Goal: Find specific page/section: Find specific page/section

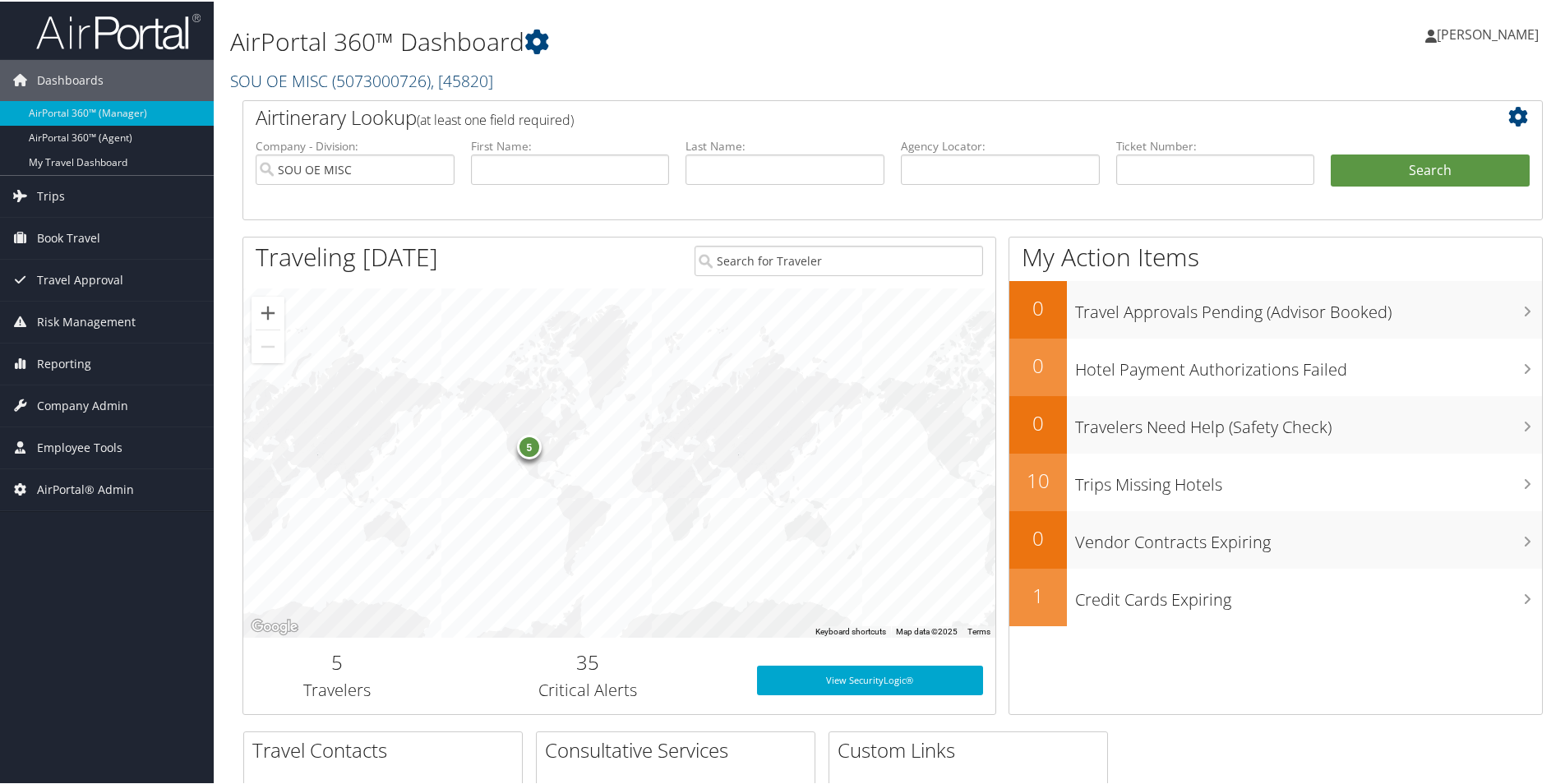
click at [303, 79] on link "SOU OE MISC ( 5073000726 ) , [ 45820 ]" at bounding box center [362, 79] width 263 height 22
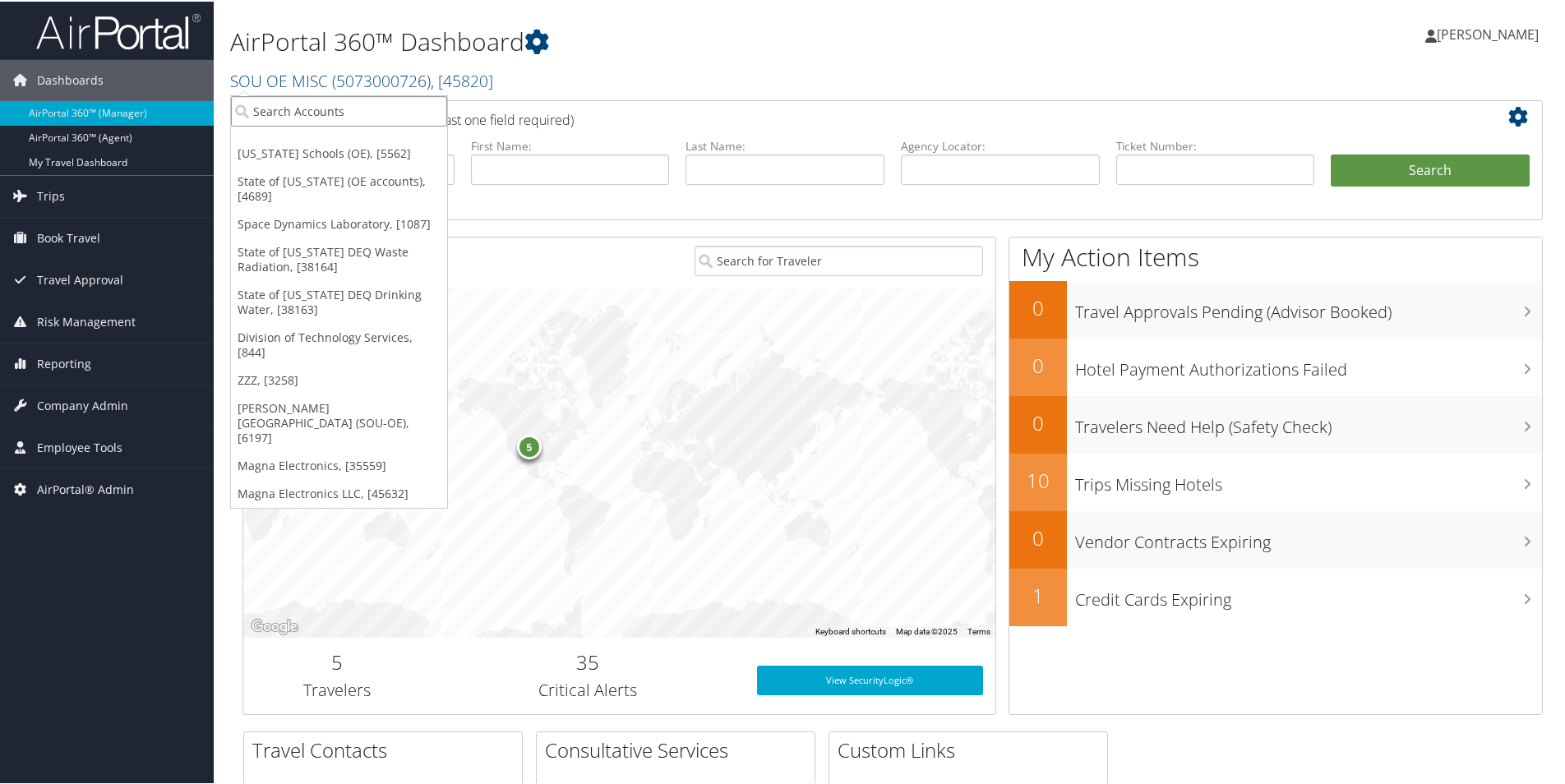
click at [304, 107] on input "search" at bounding box center [340, 109] width 217 height 30
type input "0000211723"
click at [358, 122] on input "0000211723" at bounding box center [340, 109] width 217 height 30
paste input "844 Division of Technology Services 0000211723 933 State of Utah - Finance 0000…"
type input "844 Division of Technology Services 0000211723 933 State of Utah - Finance 0000…"
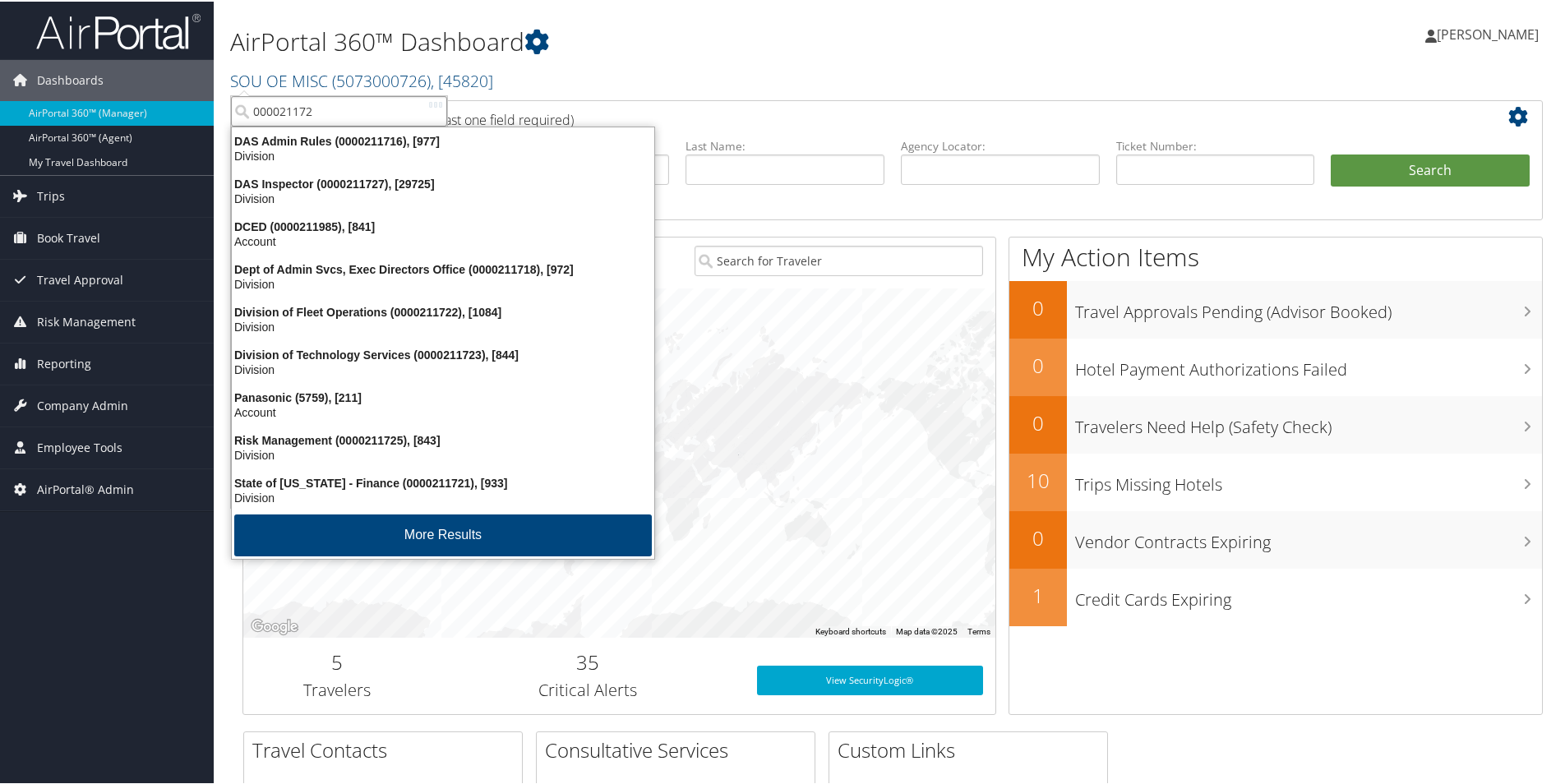
type input "0000211723"
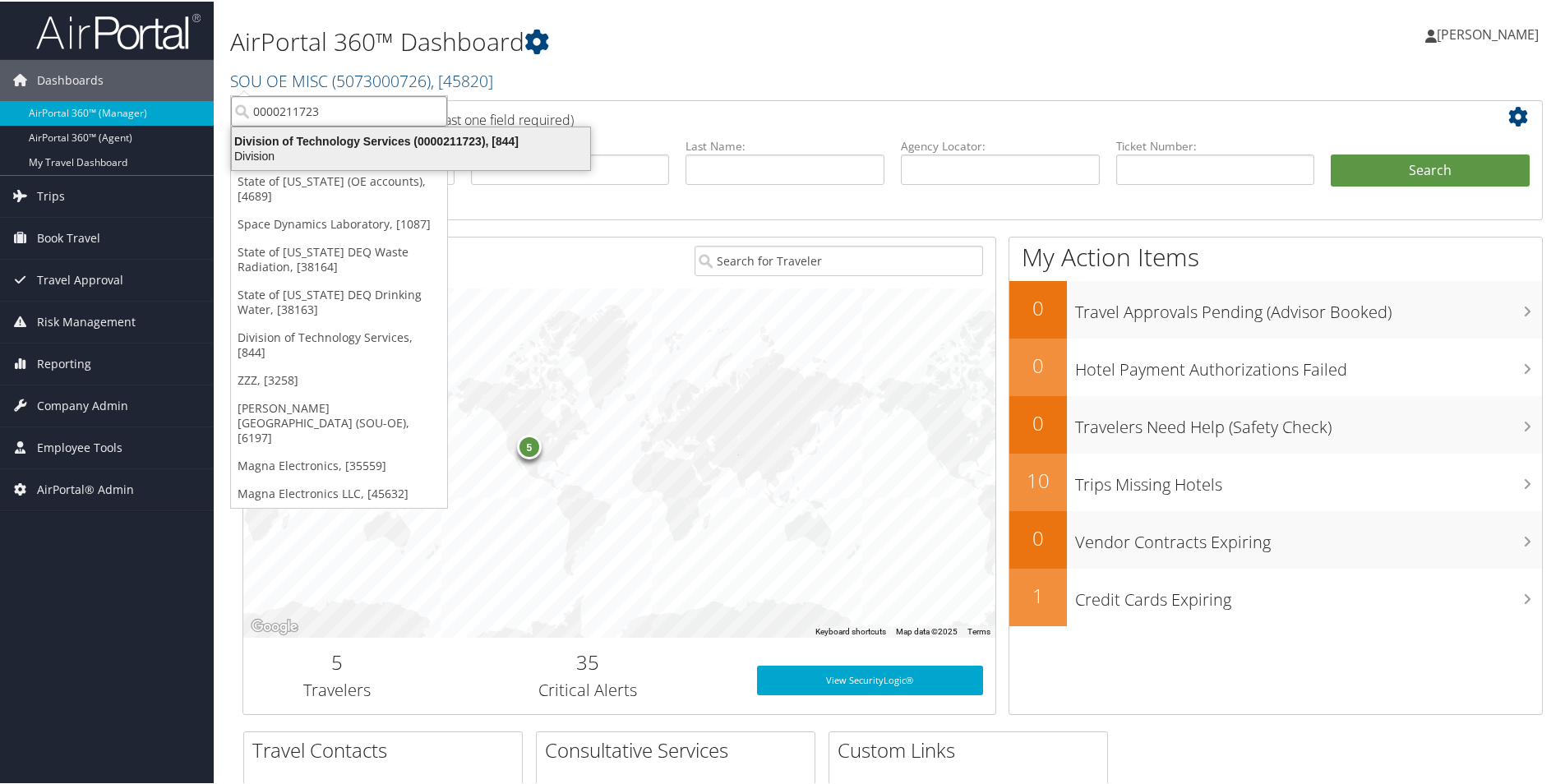
click at [273, 148] on div "Division" at bounding box center [410, 154] width 378 height 15
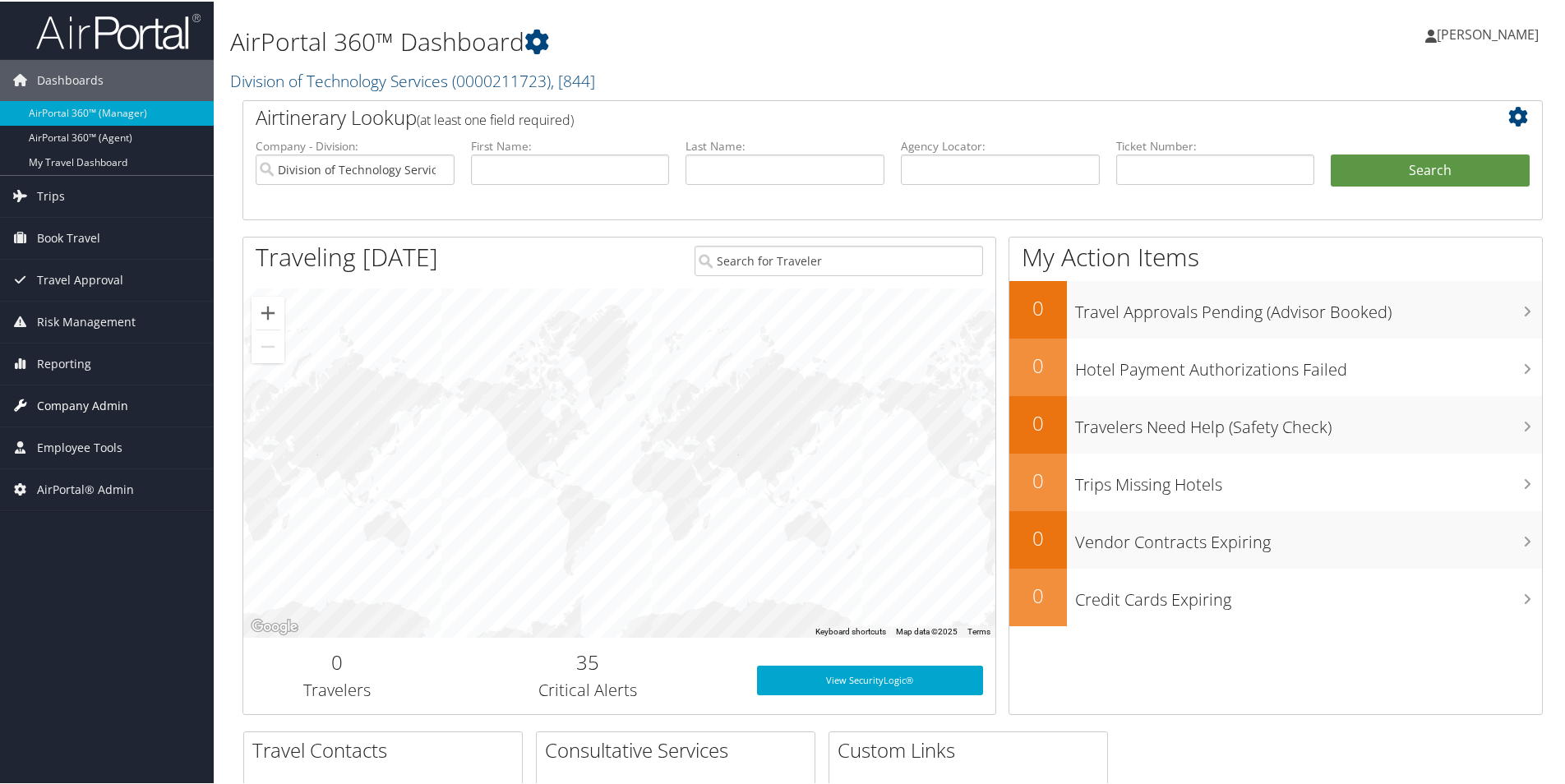
click at [68, 404] on span "Company Admin" at bounding box center [82, 404] width 91 height 41
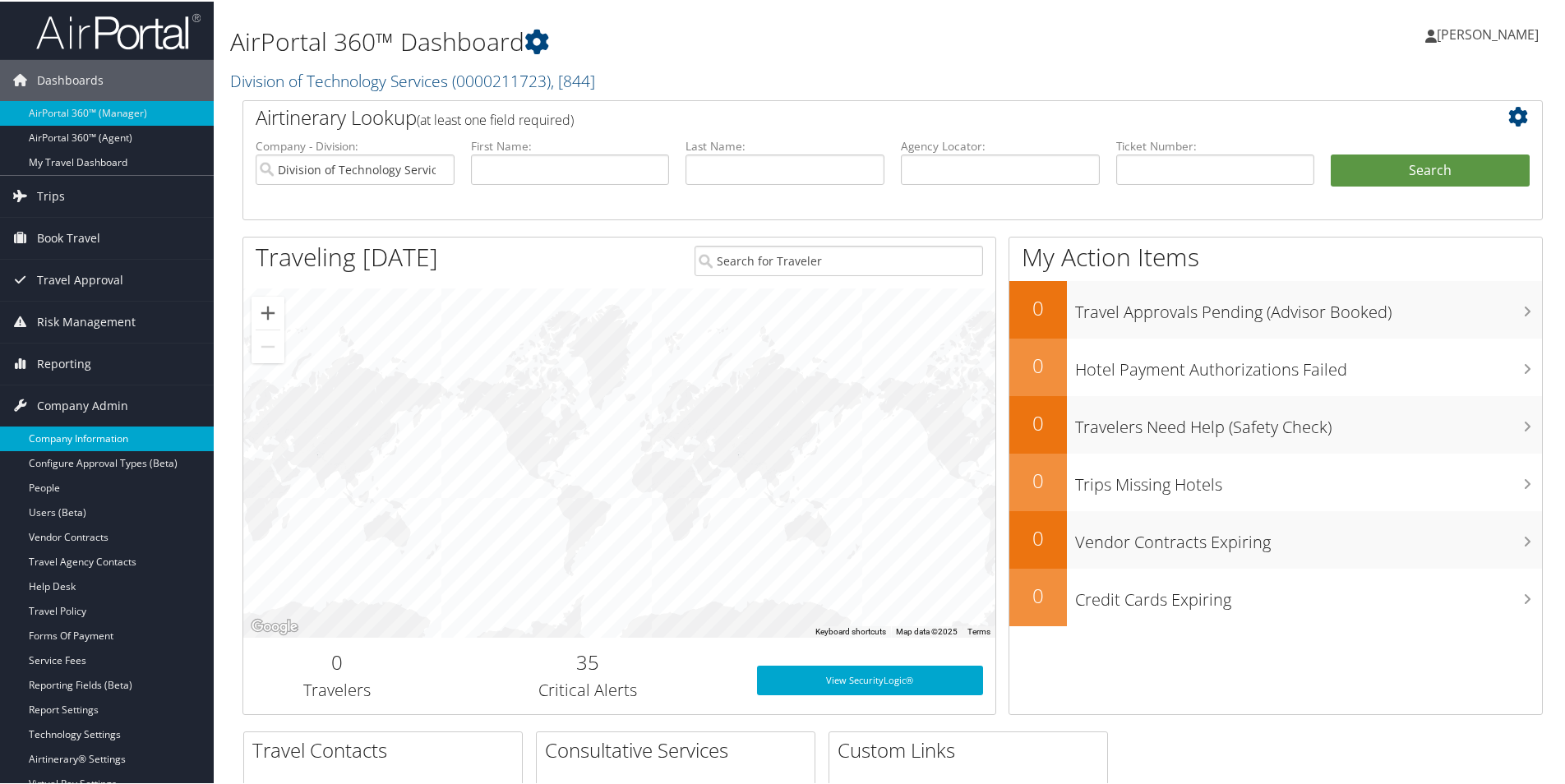
click at [81, 436] on link "Company Information" at bounding box center [106, 436] width 214 height 24
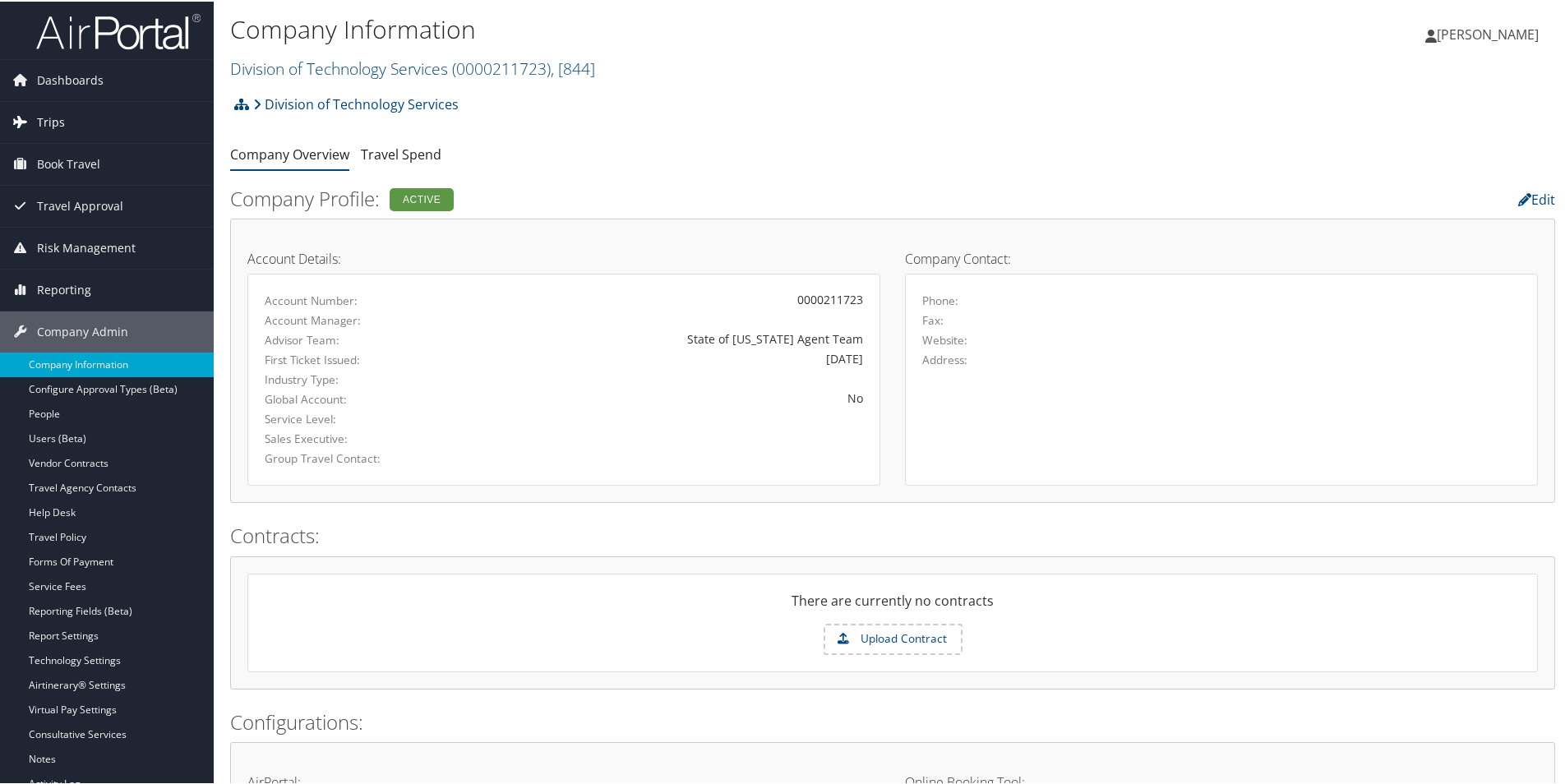
click at [58, 116] on span "Trips" at bounding box center [51, 121] width 28 height 41
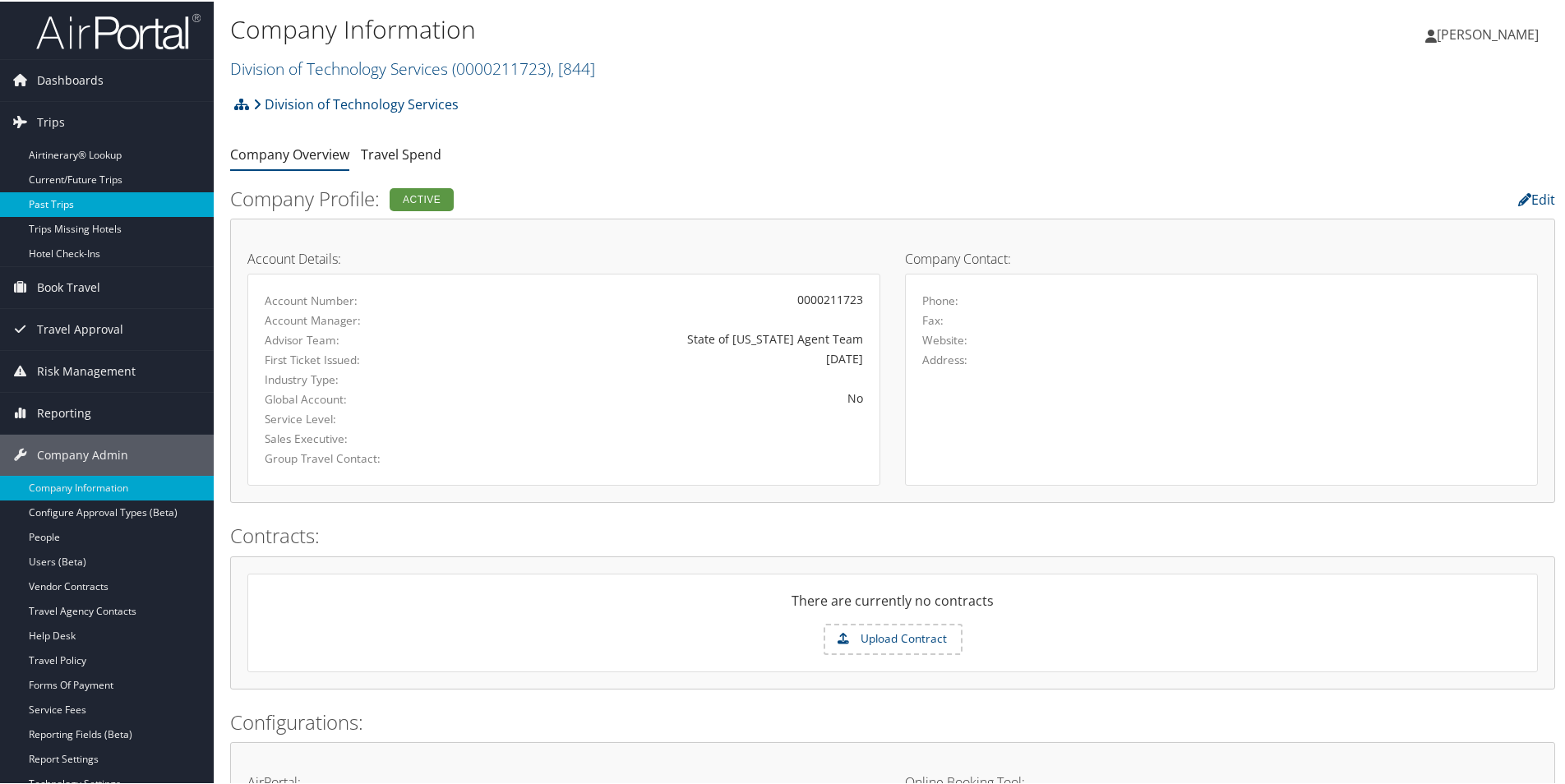
click at [64, 205] on link "Past Trips" at bounding box center [106, 202] width 214 height 24
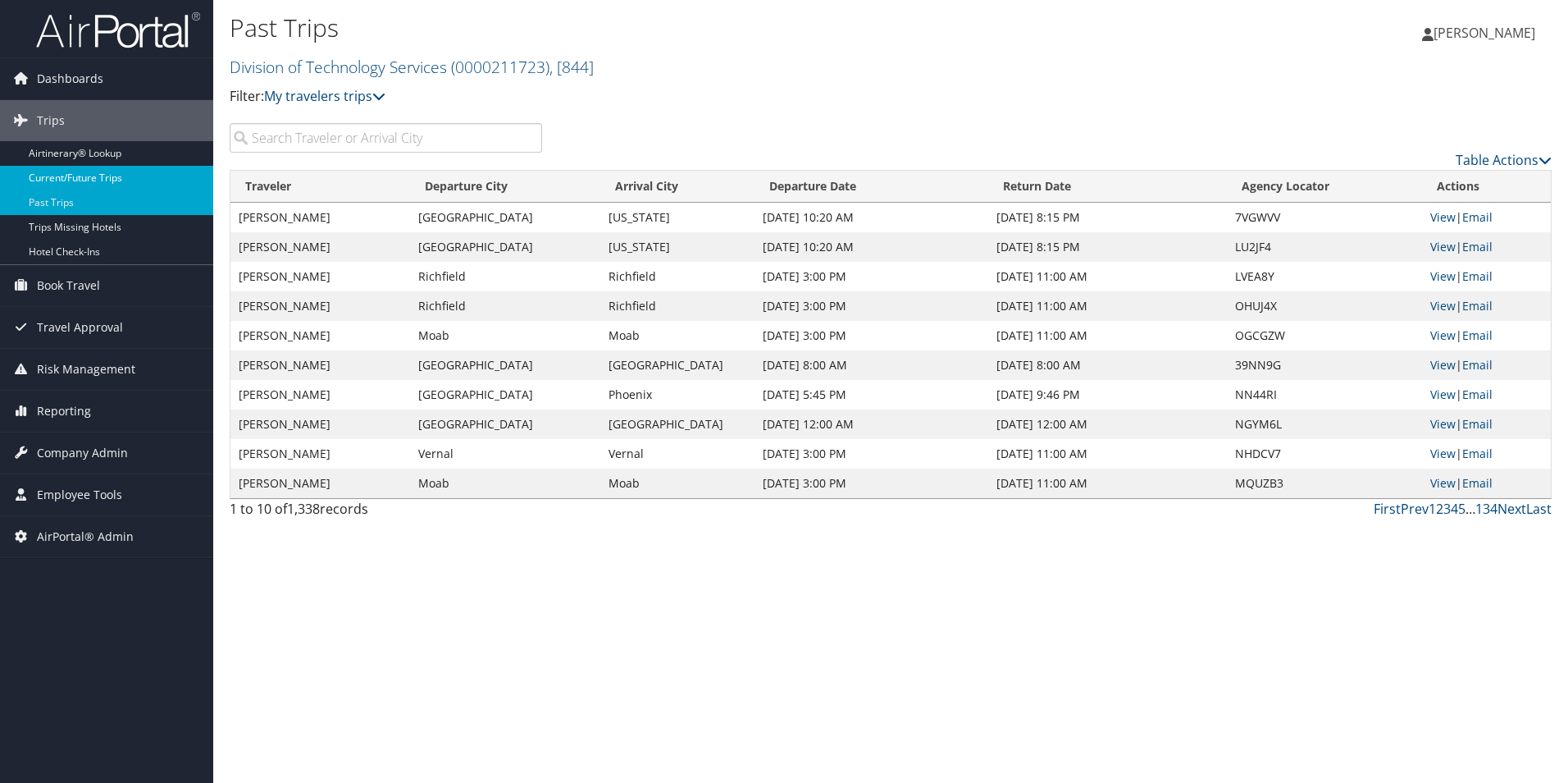
click at [50, 175] on link "Current/Future Trips" at bounding box center [106, 177] width 213 height 24
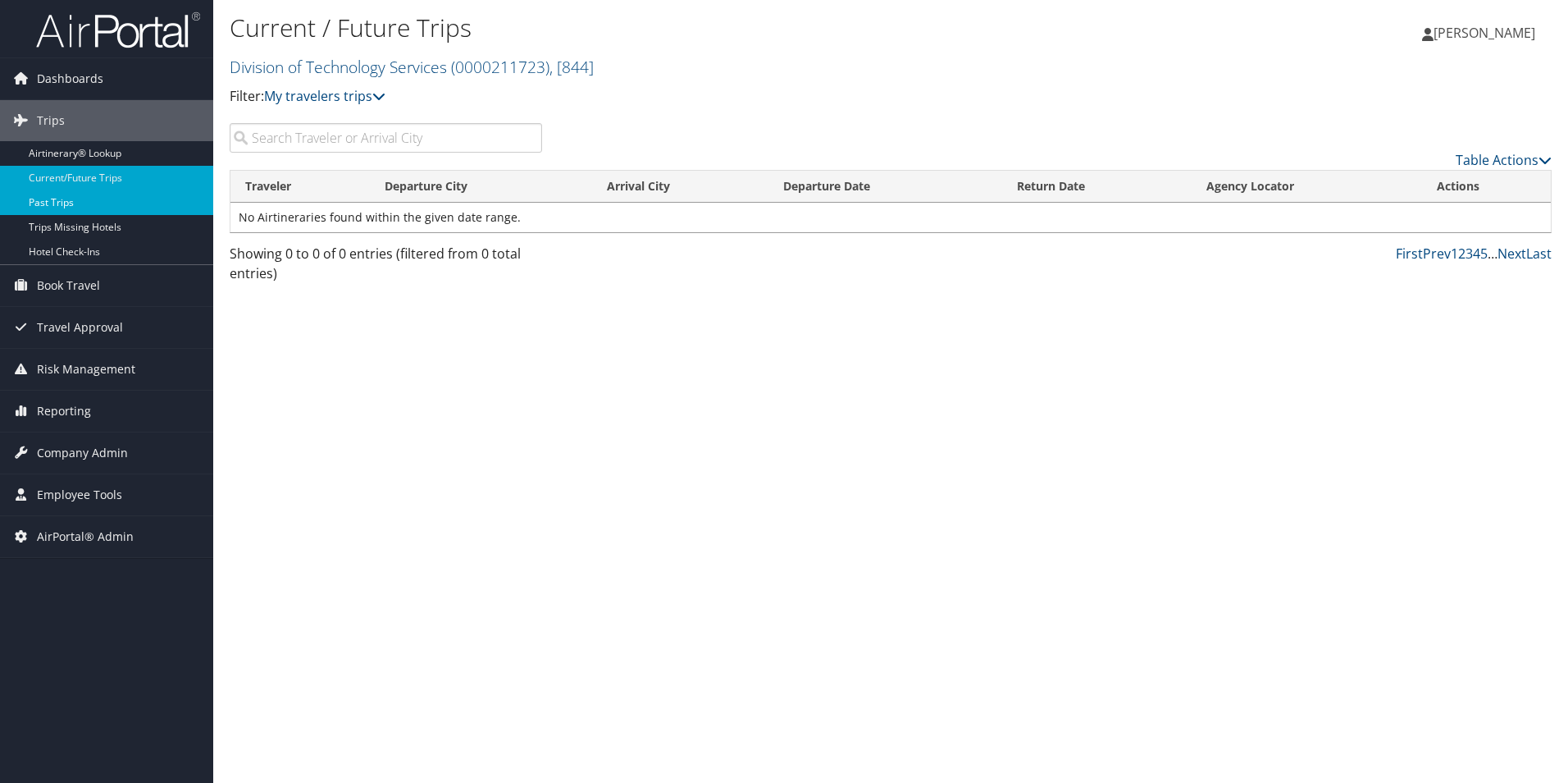
click at [56, 203] on link "Past Trips" at bounding box center [106, 202] width 213 height 24
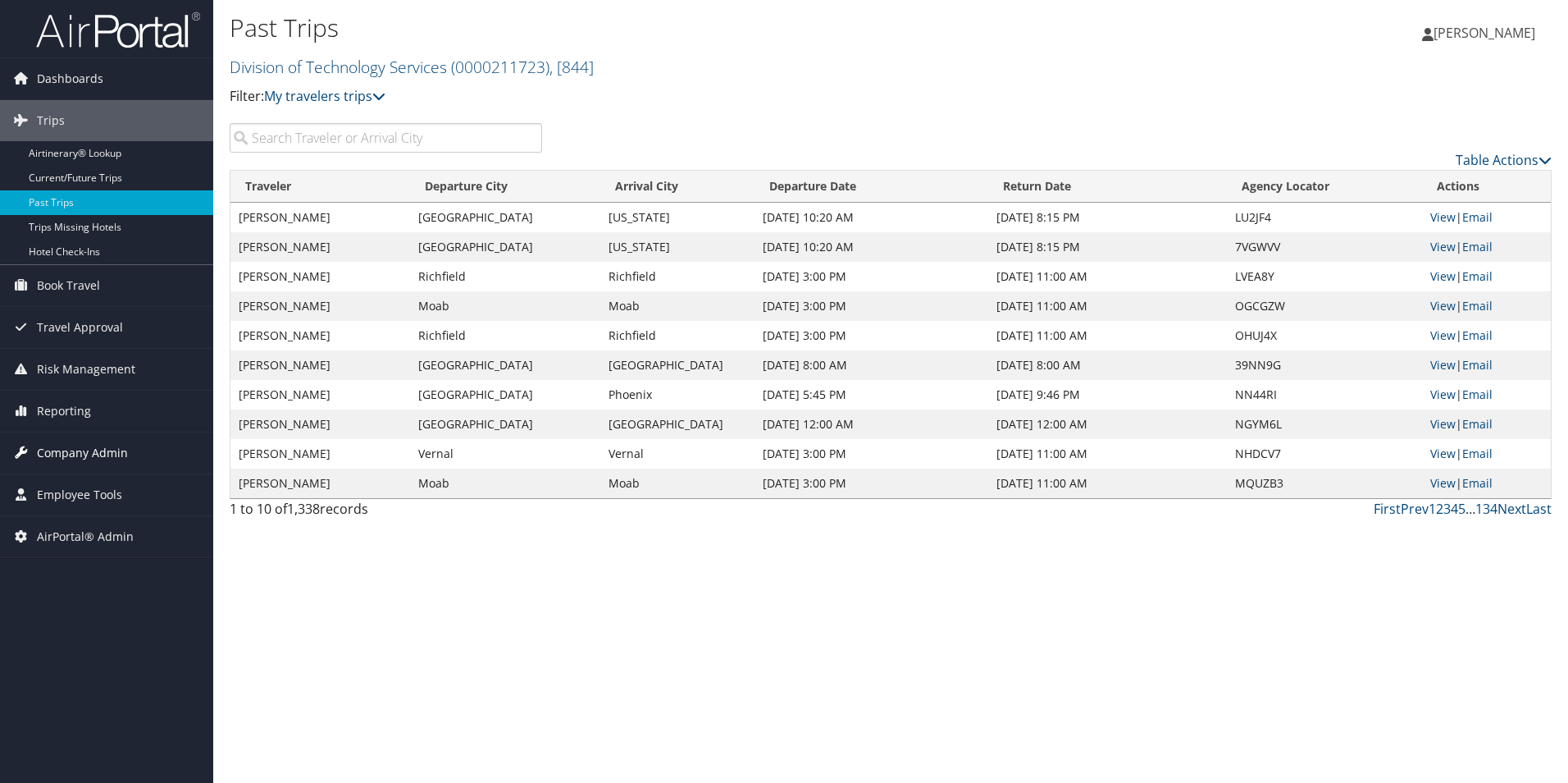
click at [75, 455] on span "Company Admin" at bounding box center [82, 453] width 91 height 41
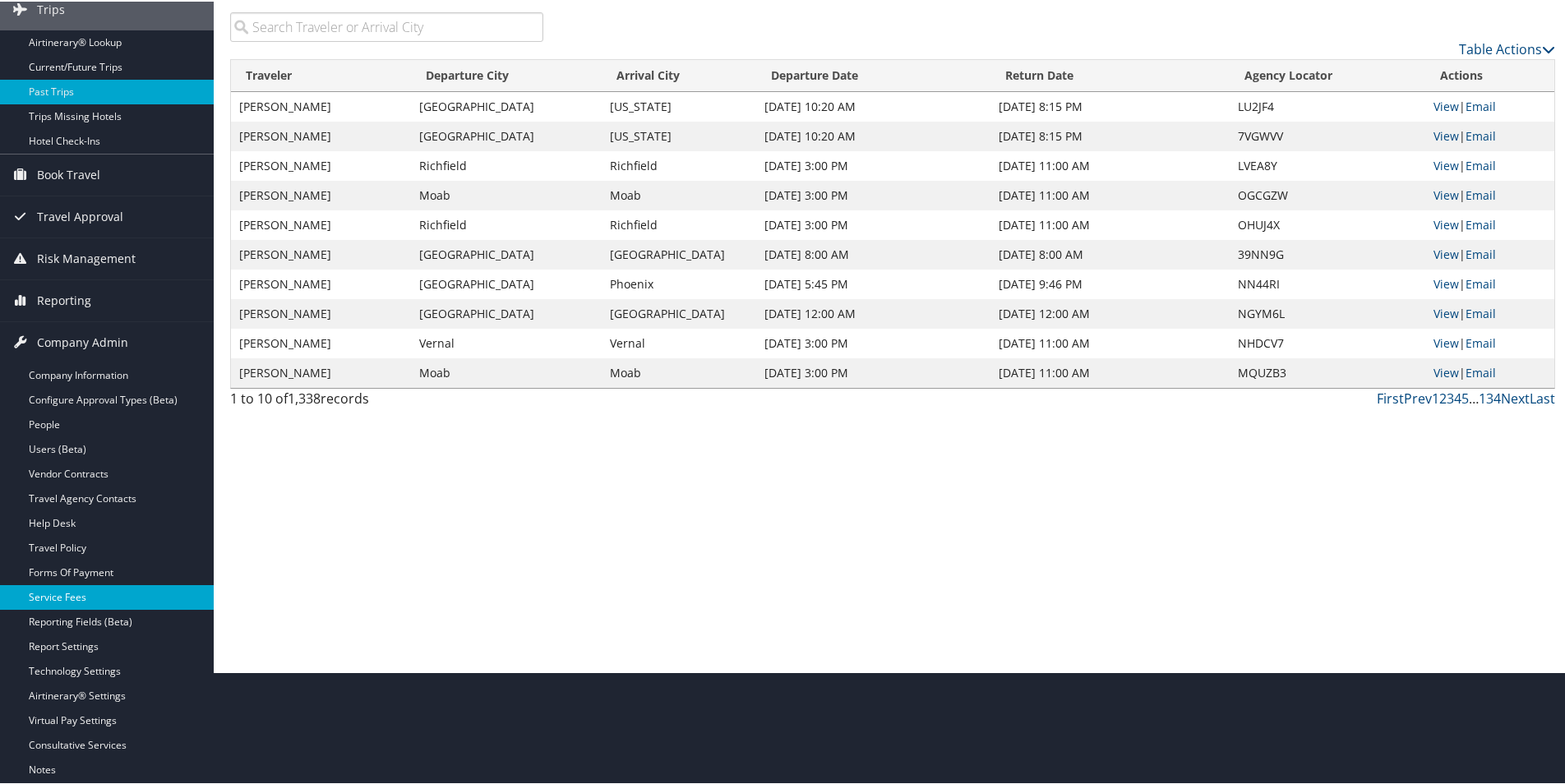
scroll to position [164, 0]
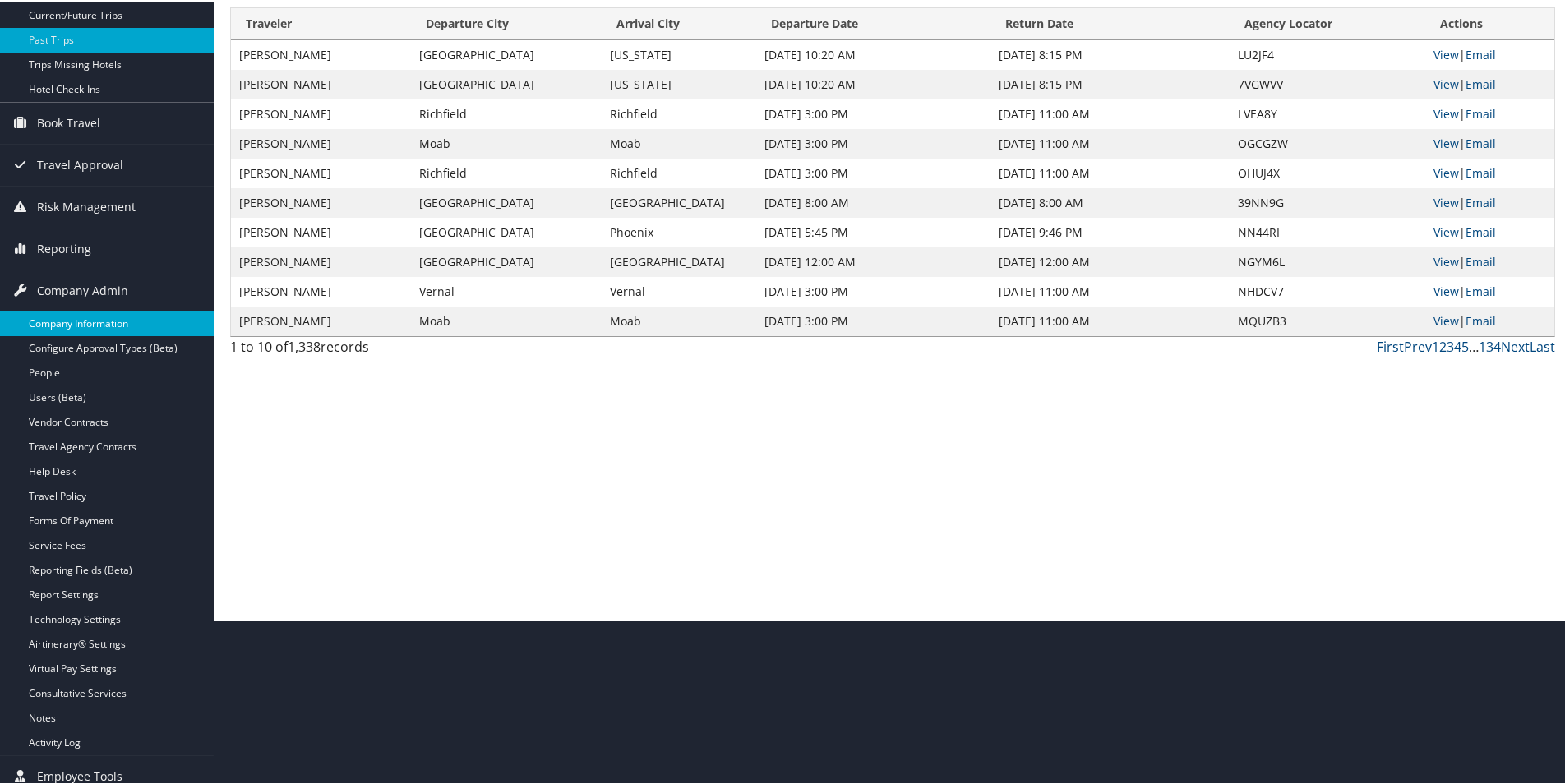
click at [76, 318] on link "Company Information" at bounding box center [106, 322] width 214 height 24
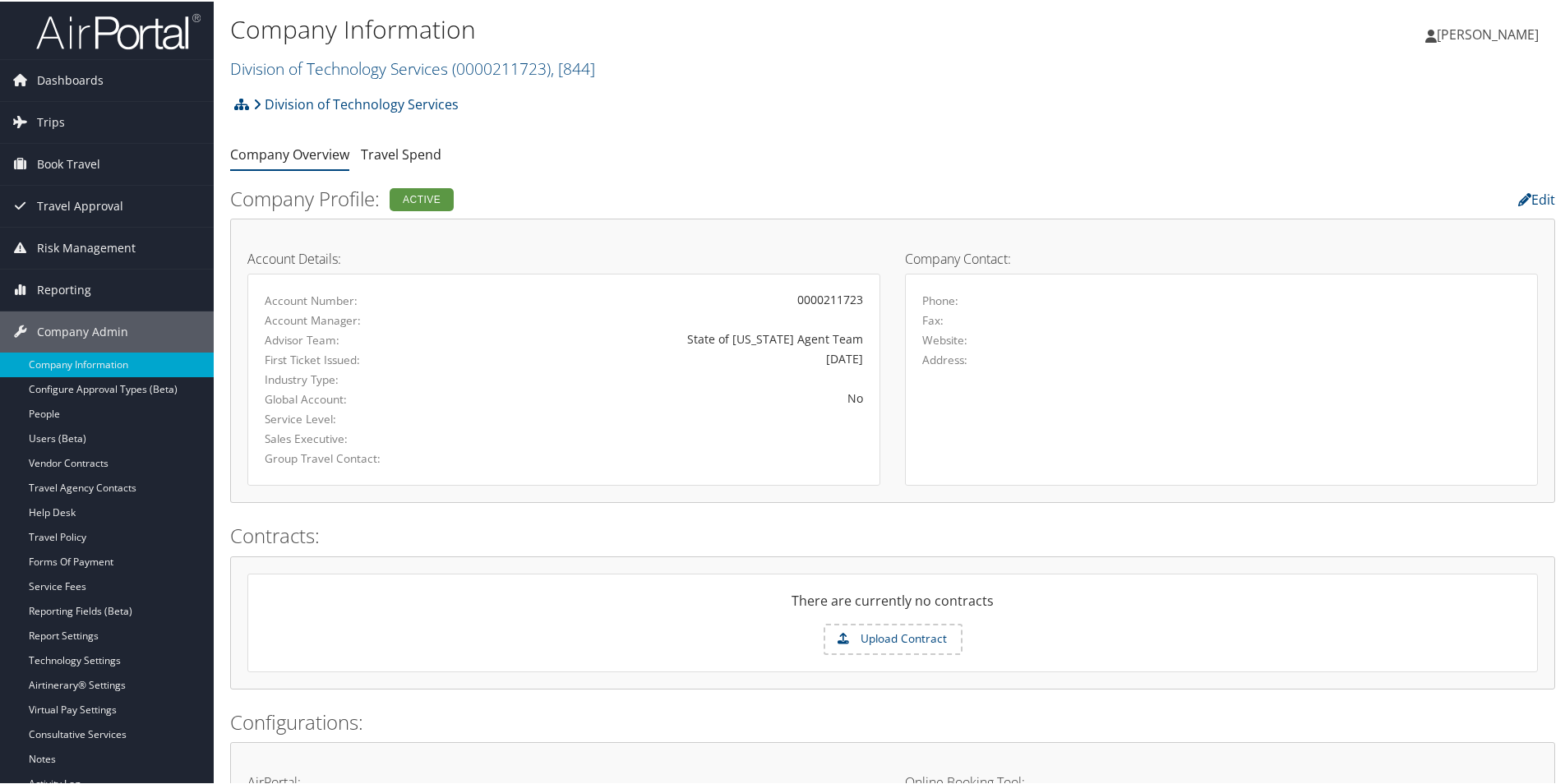
drag, startPoint x: 378, startPoint y: 68, endPoint x: 373, endPoint y: 80, distance: 13.0
click at [378, 68] on link "Division of Technology Services ( 0000211723 ) , [ 844 ]" at bounding box center [413, 66] width 365 height 22
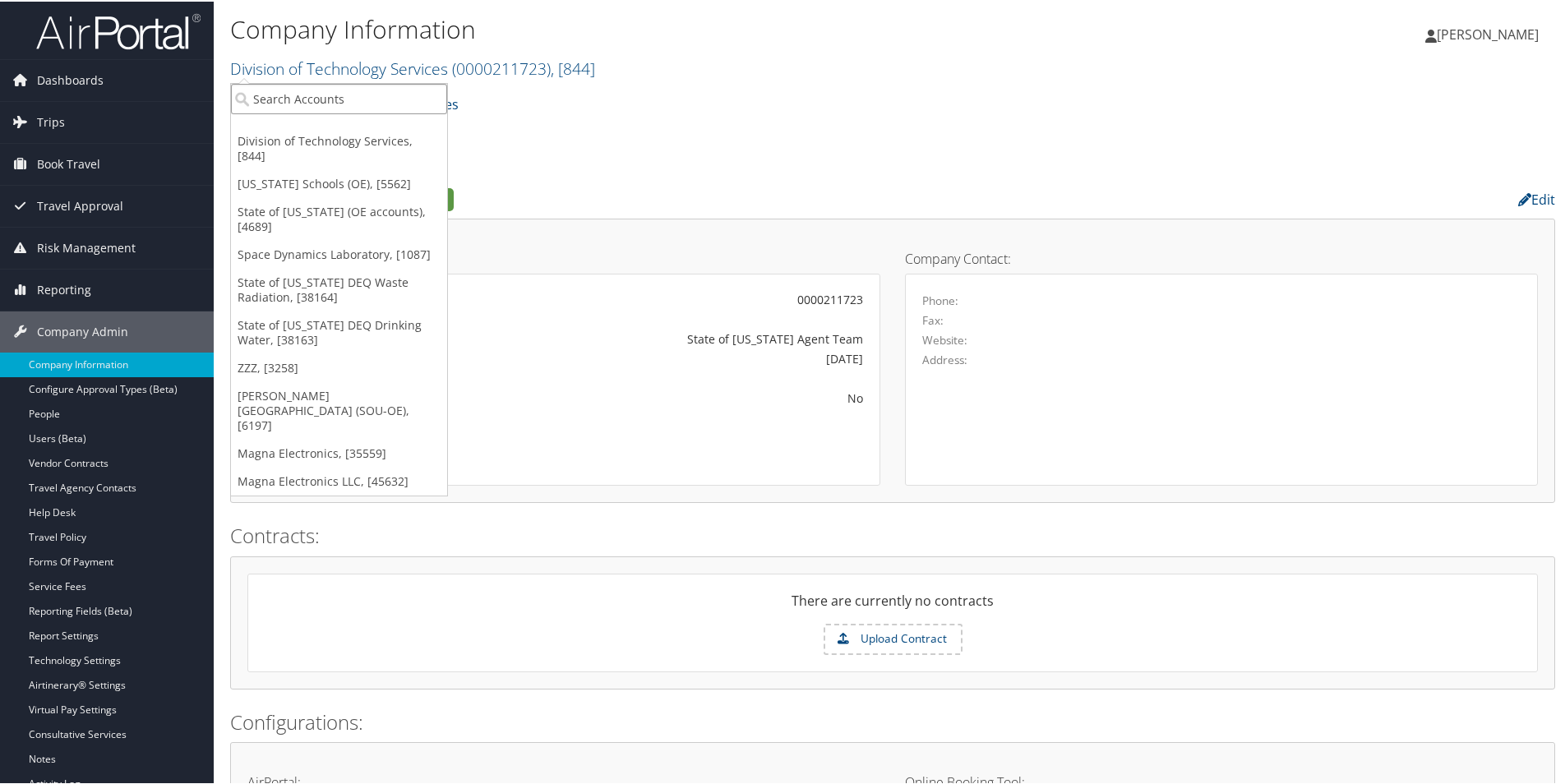
click at [339, 100] on input "search" at bounding box center [340, 97] width 217 height 30
paste input "0000211721"
type input "0000211721"
click at [387, 126] on div "State of Utah - Finance (0000211721), [933]" at bounding box center [382, 127] width 322 height 15
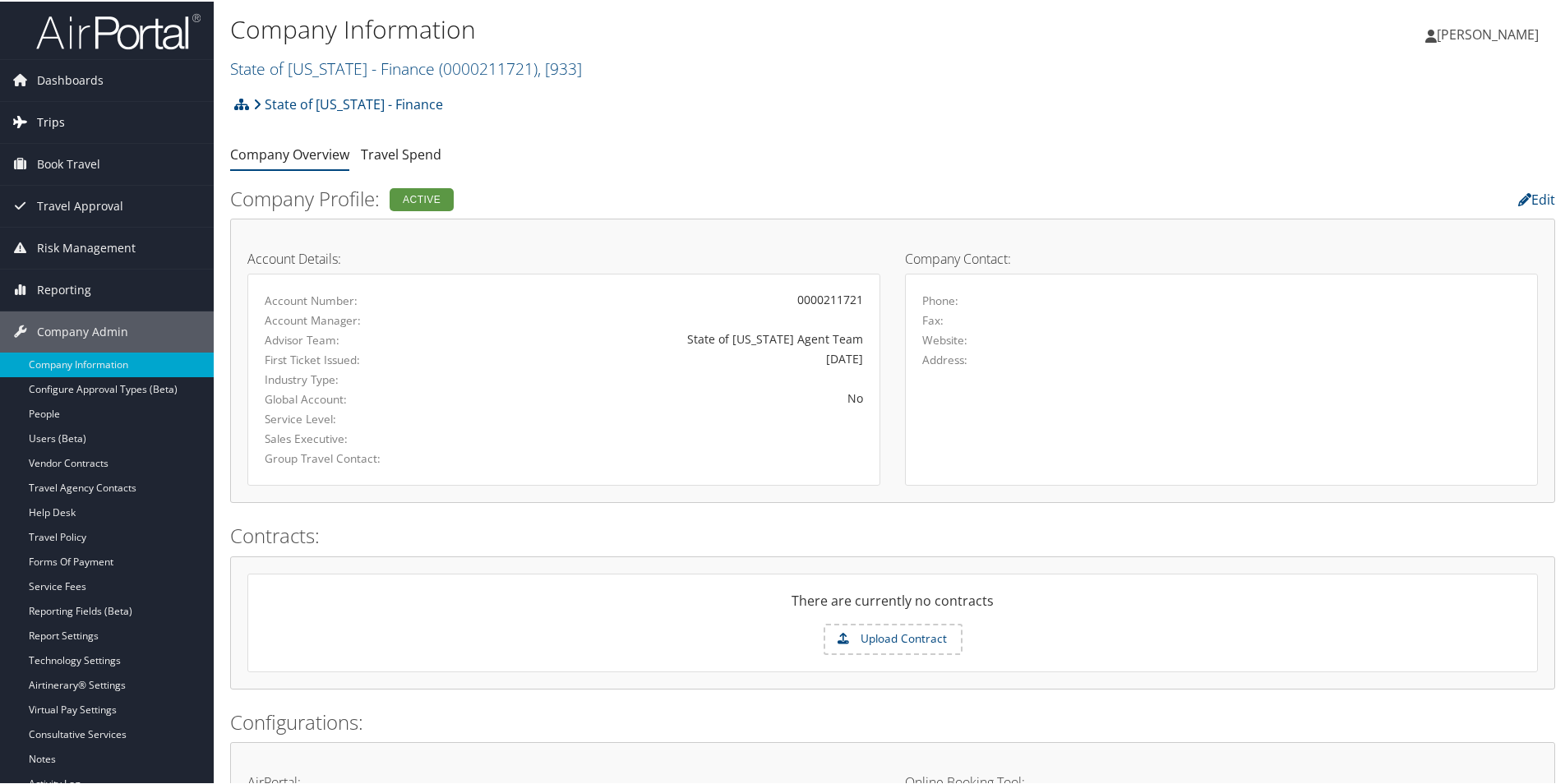
click at [56, 122] on span "Trips" at bounding box center [51, 121] width 28 height 41
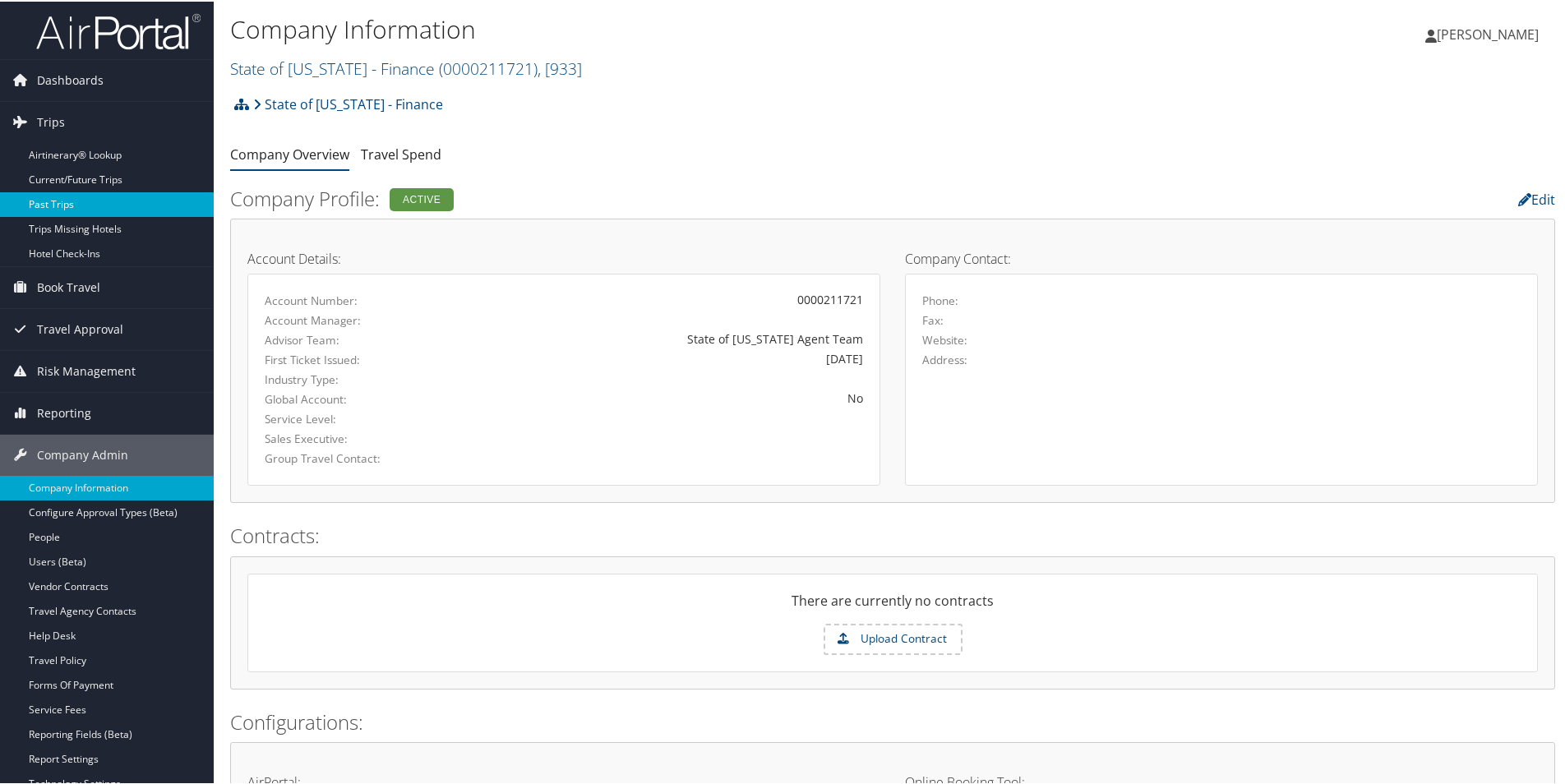
click at [53, 196] on link "Past Trips" at bounding box center [106, 202] width 214 height 24
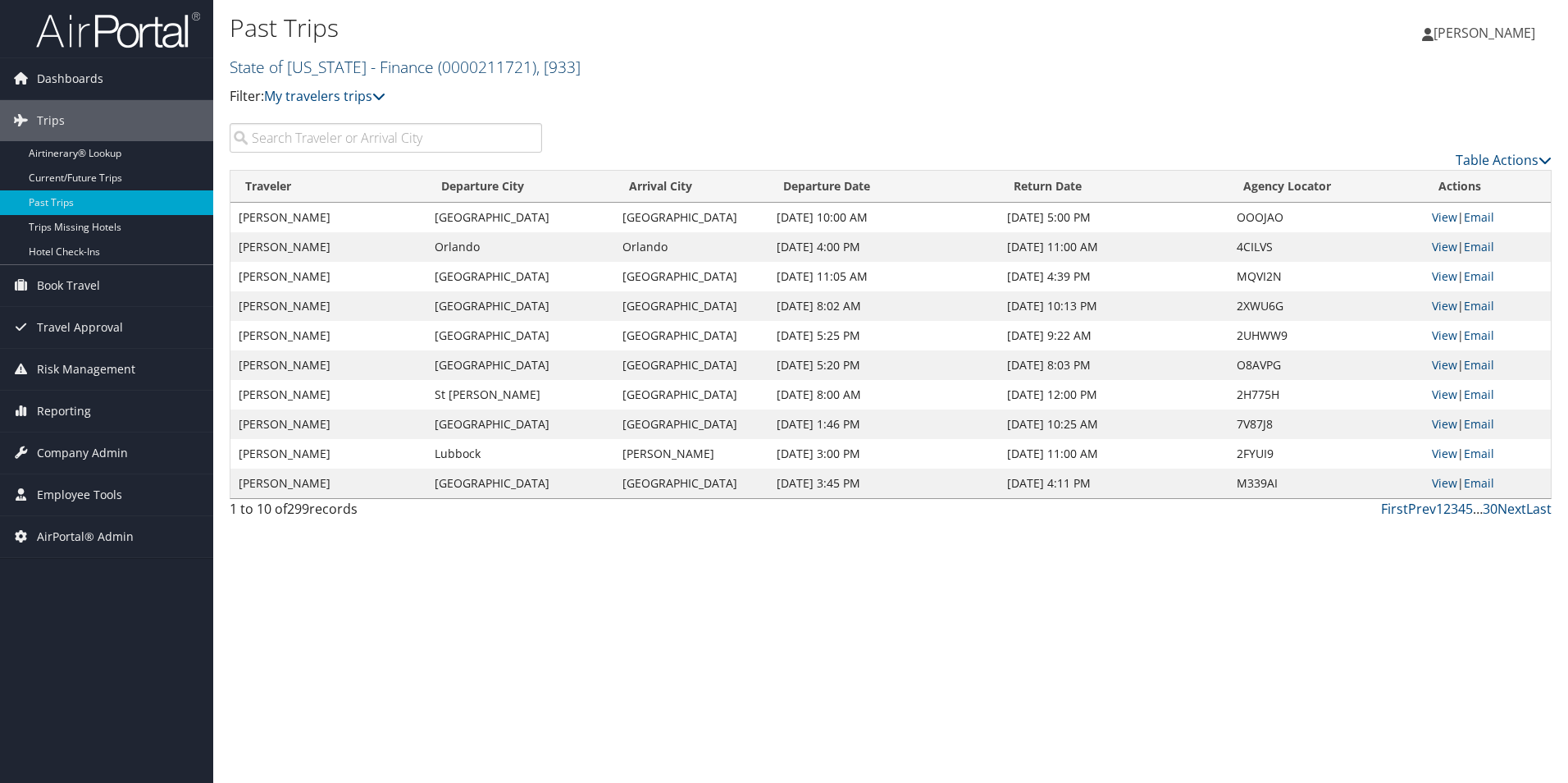
click at [361, 67] on link "State of [US_STATE] - Finance ( 0000211721 ) , [ 933 ]" at bounding box center [405, 66] width 352 height 22
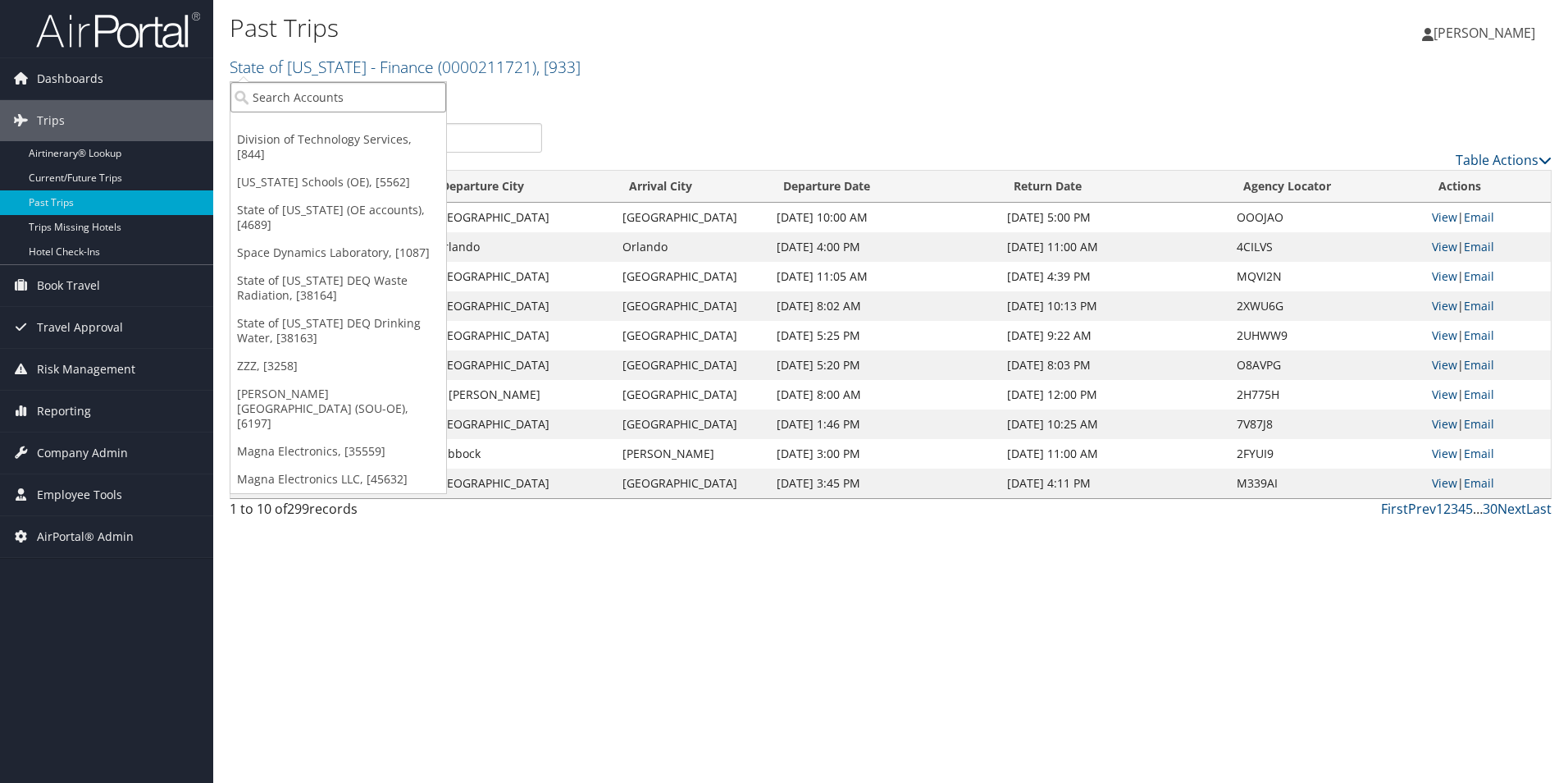
click at [329, 101] on input "search" at bounding box center [339, 96] width 216 height 30
paste input "0000216106"
type input "0000216106"
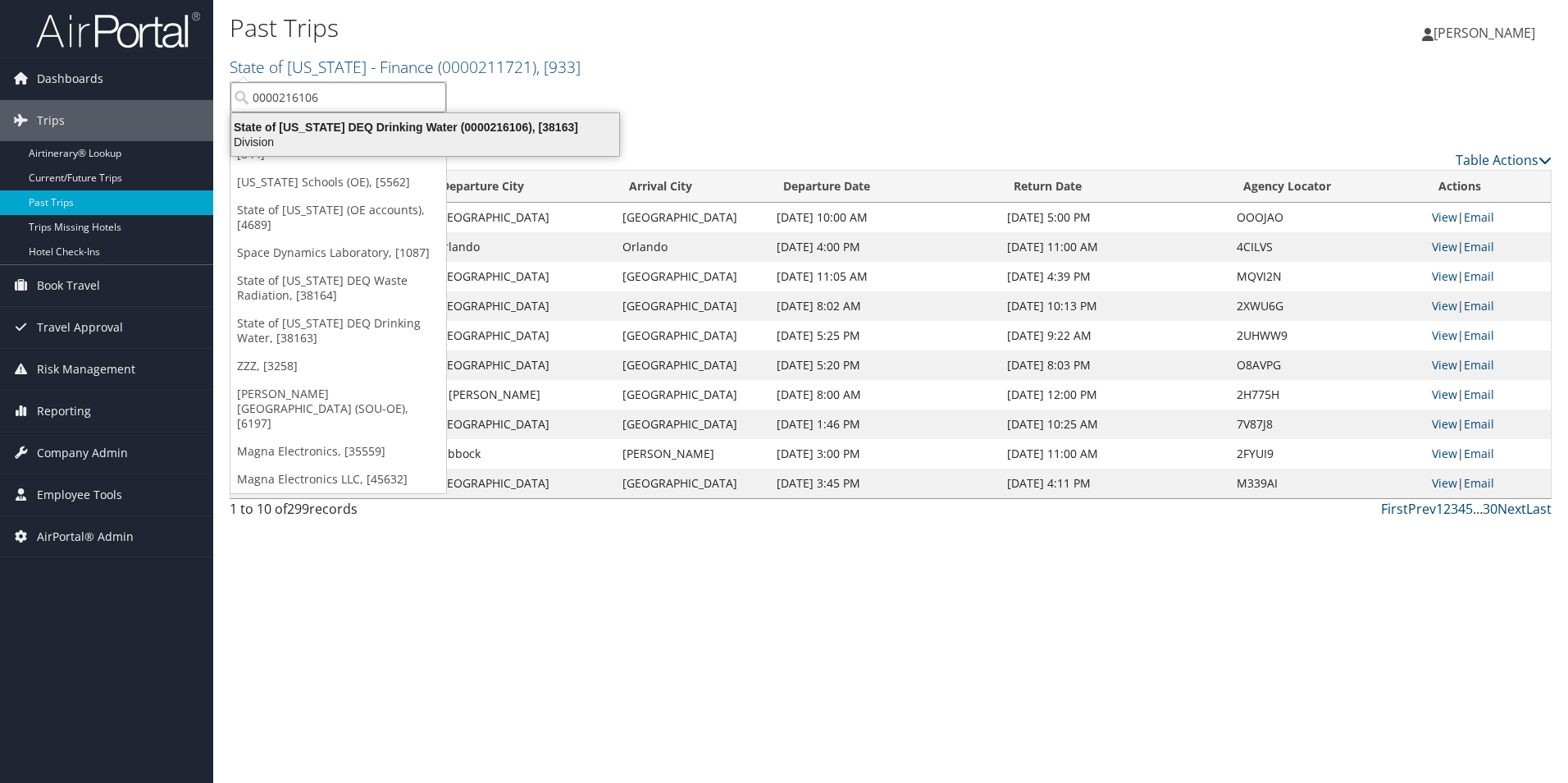
click at [528, 122] on div "State of Utah DEQ Drinking Water (0000216106), [38163]" at bounding box center [425, 127] width 408 height 15
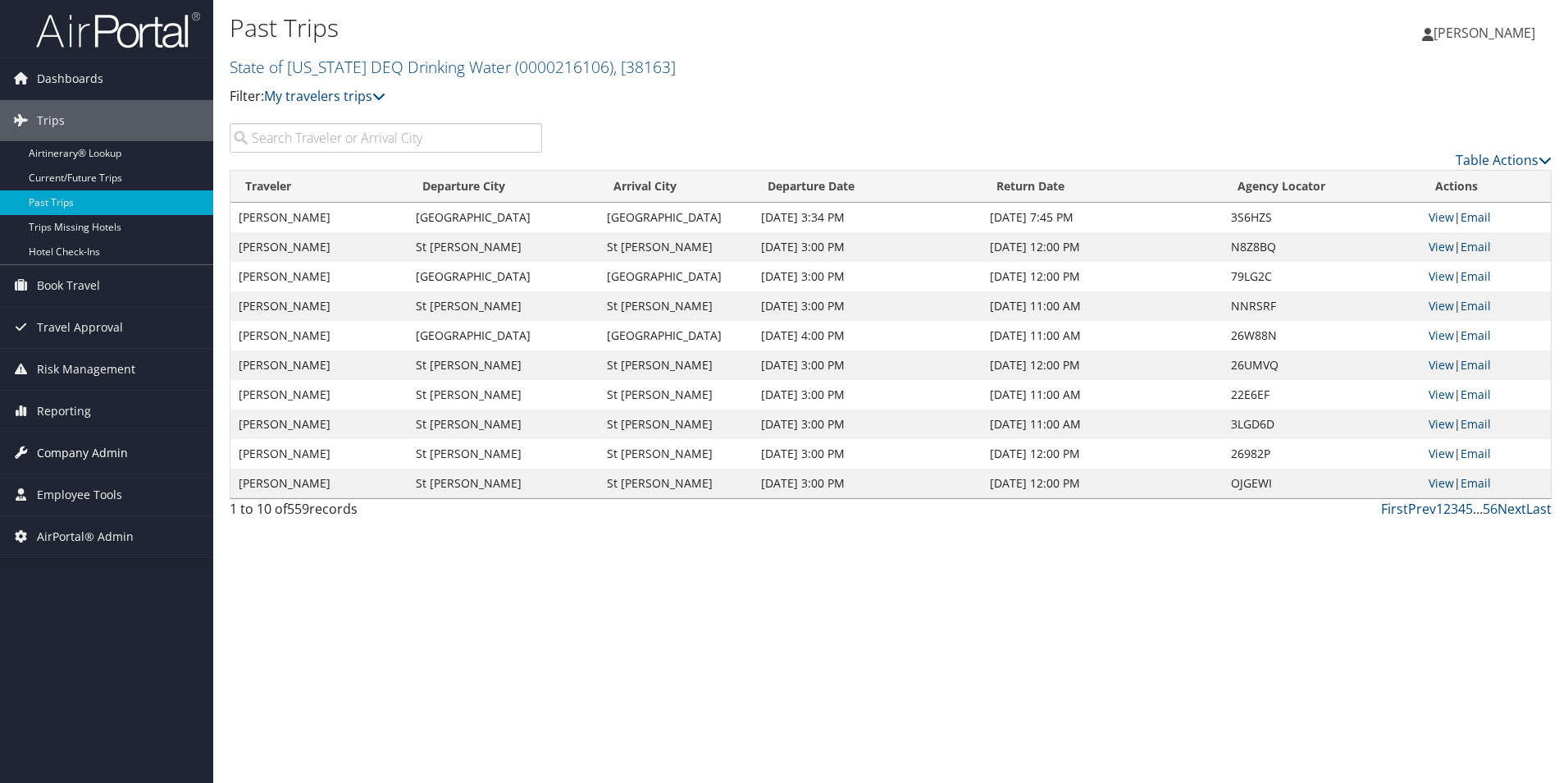
click at [75, 450] on span "Company Admin" at bounding box center [82, 453] width 91 height 41
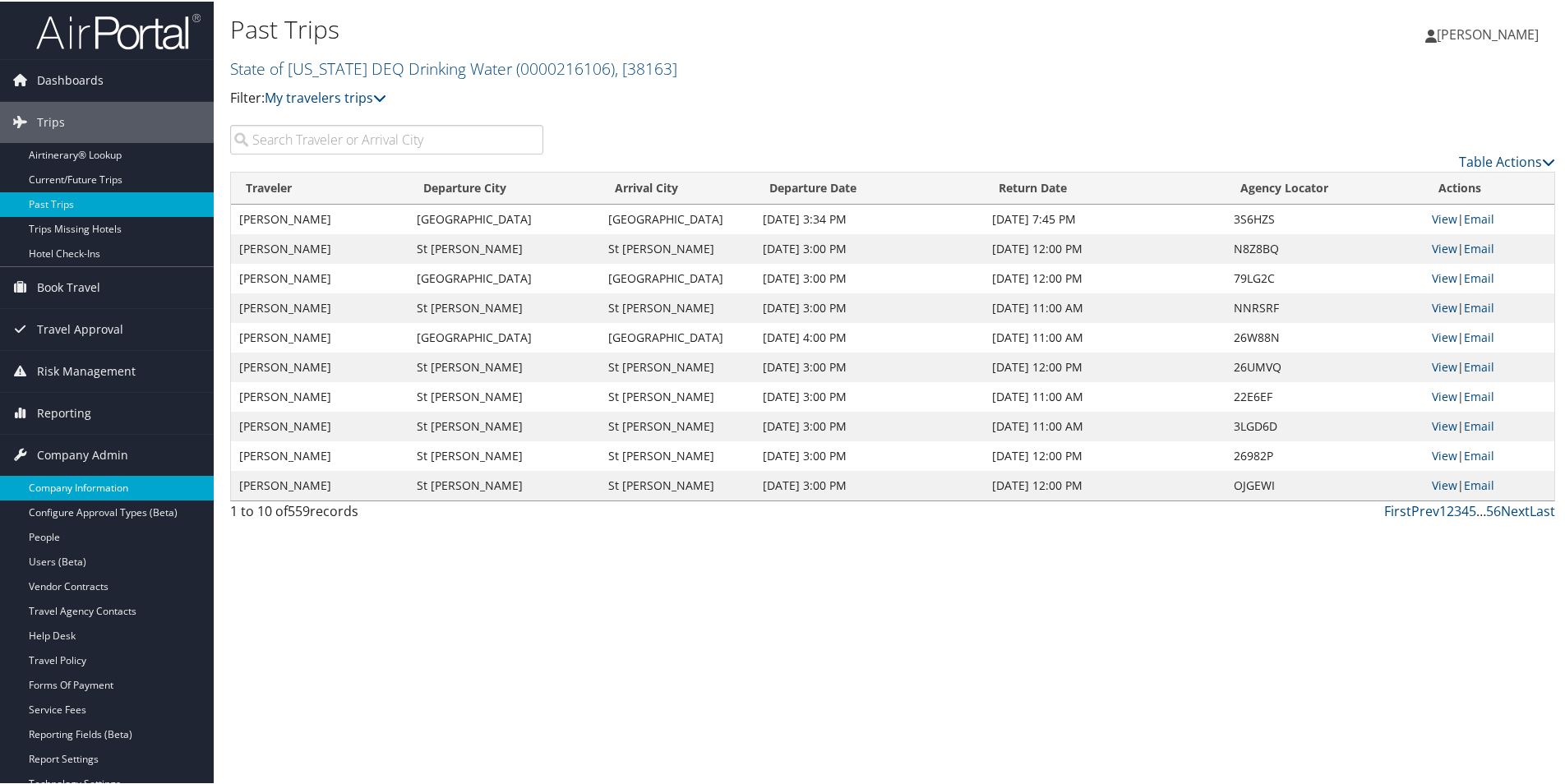
click at [87, 487] on link "Company Information" at bounding box center [106, 486] width 214 height 24
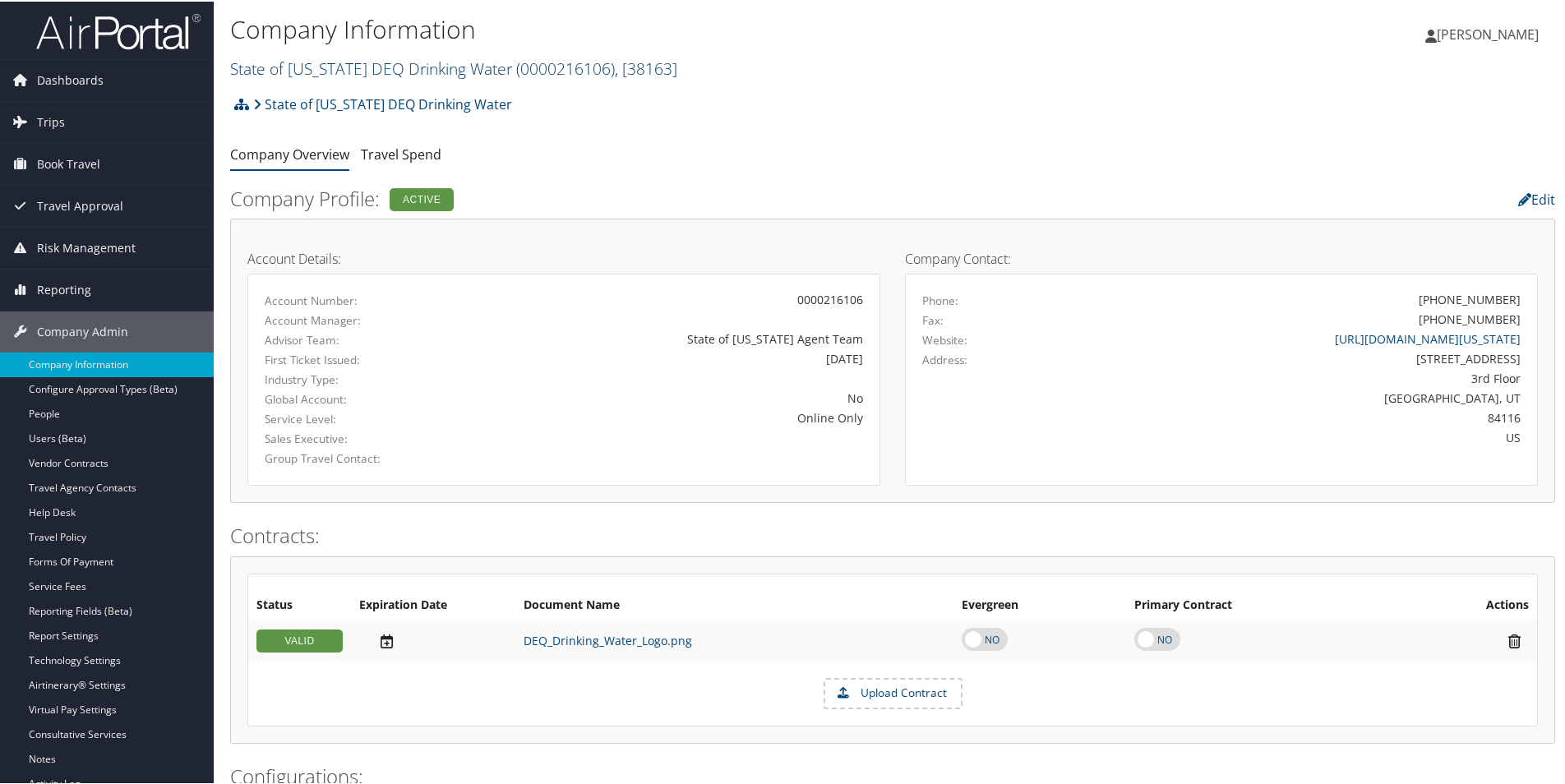
click at [300, 68] on link "State of [US_STATE] DEQ Drinking Water ( 0000216106 ) , [ 38163 ]" at bounding box center [454, 66] width 447 height 22
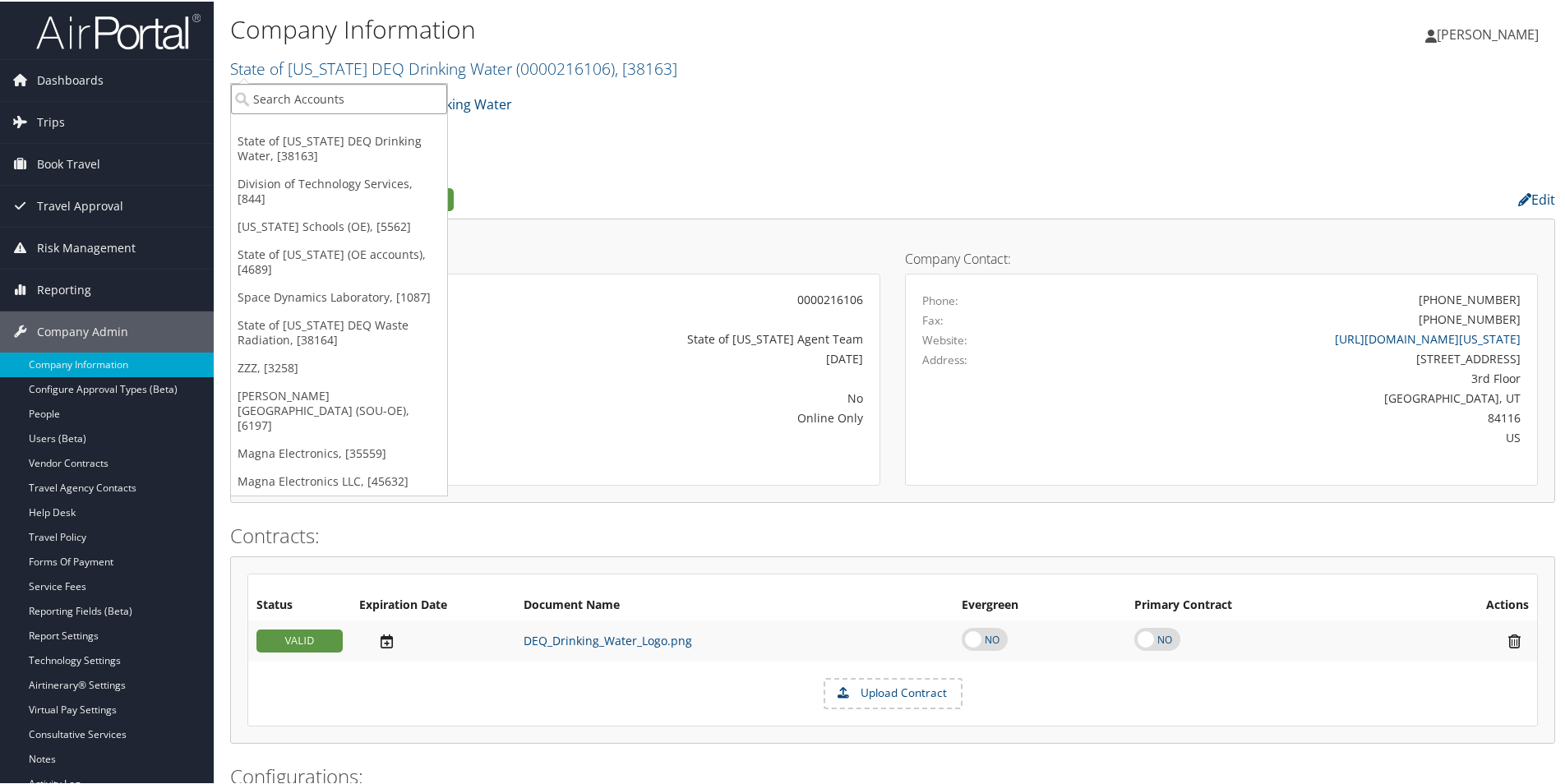
click at [306, 98] on input "search" at bounding box center [340, 97] width 217 height 30
paste input "0000216107"
type input "0000216107"
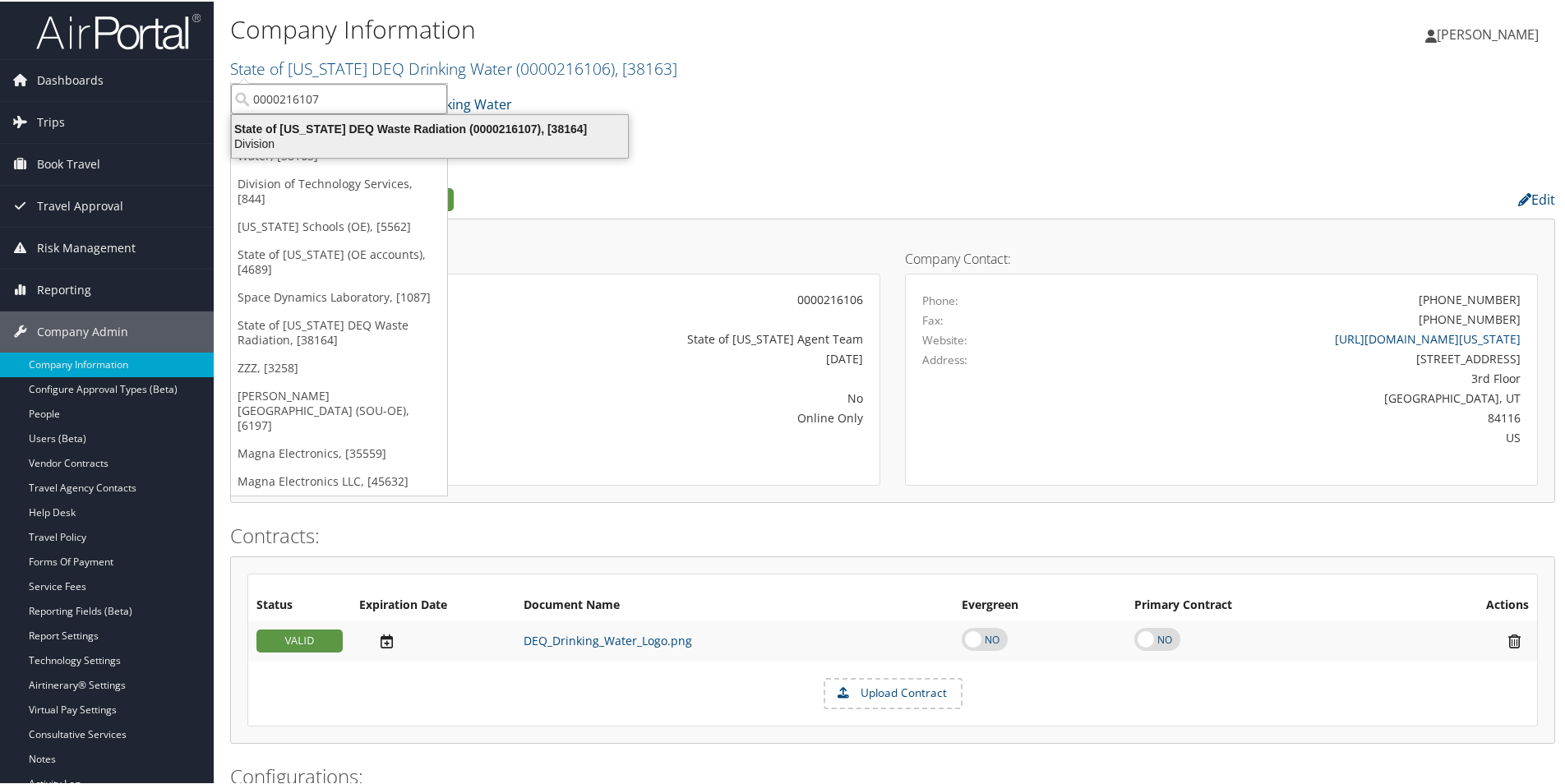
click at [446, 133] on div "State of Utah DEQ Waste Radiation (0000216107), [38164]" at bounding box center [429, 127] width 416 height 15
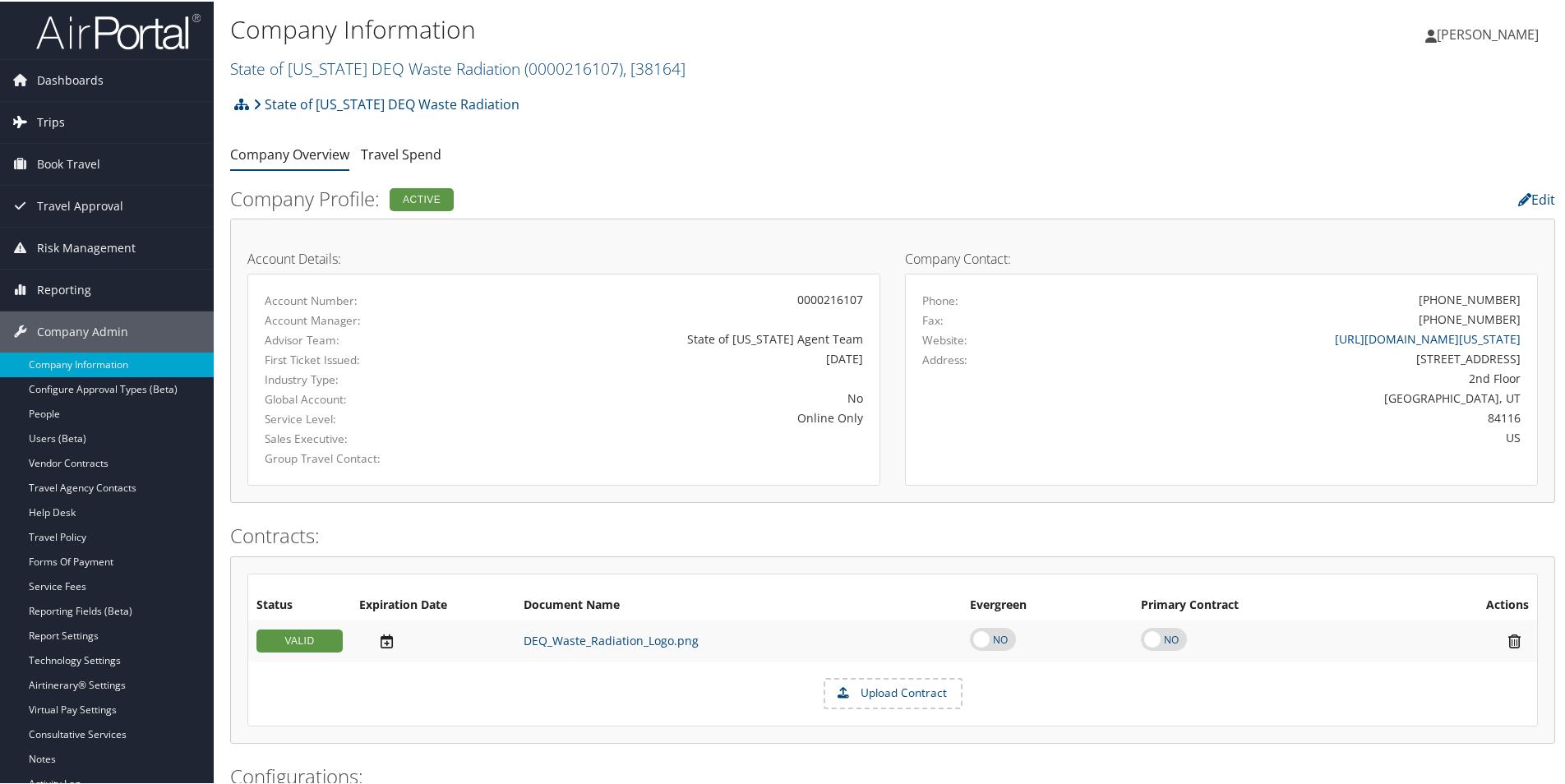
click at [55, 120] on span "Trips" at bounding box center [51, 121] width 28 height 41
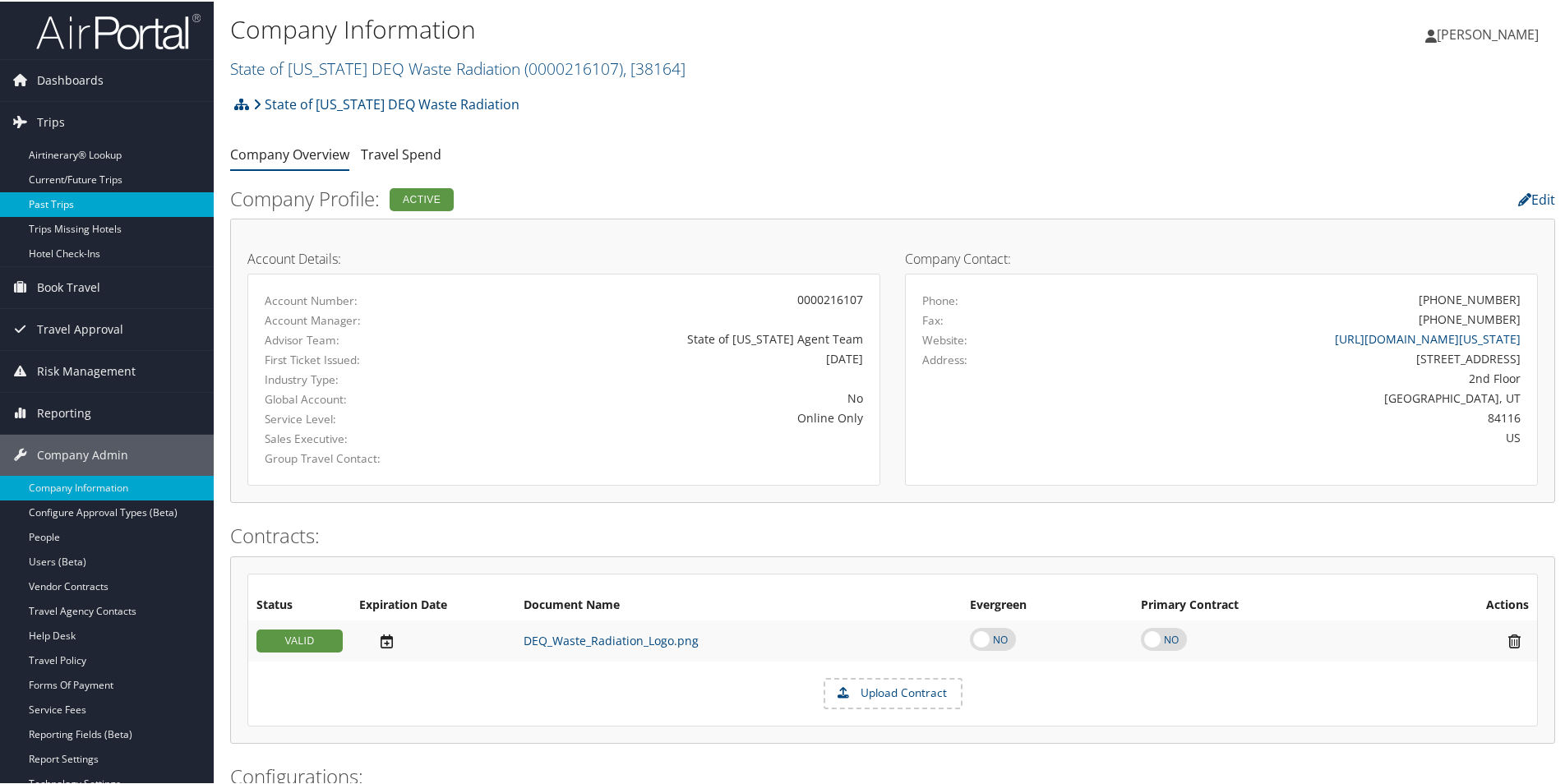
click at [46, 199] on link "Past Trips" at bounding box center [106, 202] width 214 height 24
